Goal: Transaction & Acquisition: Download file/media

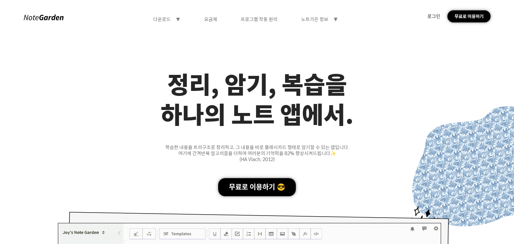
drag, startPoint x: 0, startPoint y: 0, endPoint x: 428, endPoint y: 17, distance: 427.9
click at [428, 17] on div "다운로드 symbol-triangle-down 요금제 프로그램 작동 원리 노트가든 정보 symbol-triangle-down 로그인 무료로 이…" at bounding box center [257, 16] width 514 height 33
click at [428, 17] on div "로그인" at bounding box center [433, 16] width 13 height 6
click at [428, 16] on div "로그인" at bounding box center [433, 16] width 13 height 6
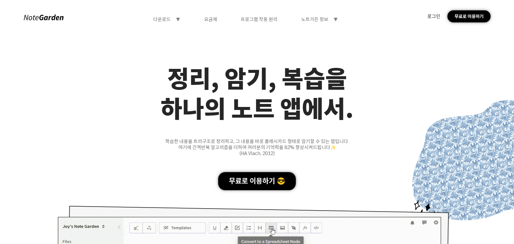
scroll to position [6, 0]
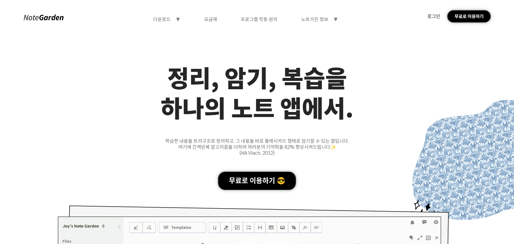
click at [172, 18] on div "다운로드 symbol-triangle-down" at bounding box center [166, 19] width 27 height 6
click at [169, 35] on div "다운로드" at bounding box center [166, 33] width 53 height 12
click at [329, 15] on div "다운로드 symbol-triangle-up 다운로드 웹 버전 요금제 프로그램 작동 원리 노트가든 정보 symbol-triangle-down 로…" at bounding box center [257, 16] width 514 height 33
click at [337, 22] on div "다운로드 symbol-triangle-down 요금제 프로그램 작동 원리 노트가든 정보 symbol-triangle-down" at bounding box center [245, 19] width 349 height 6
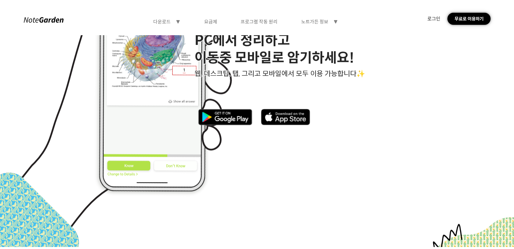
scroll to position [2740, 0]
